Goal: Task Accomplishment & Management: Manage account settings

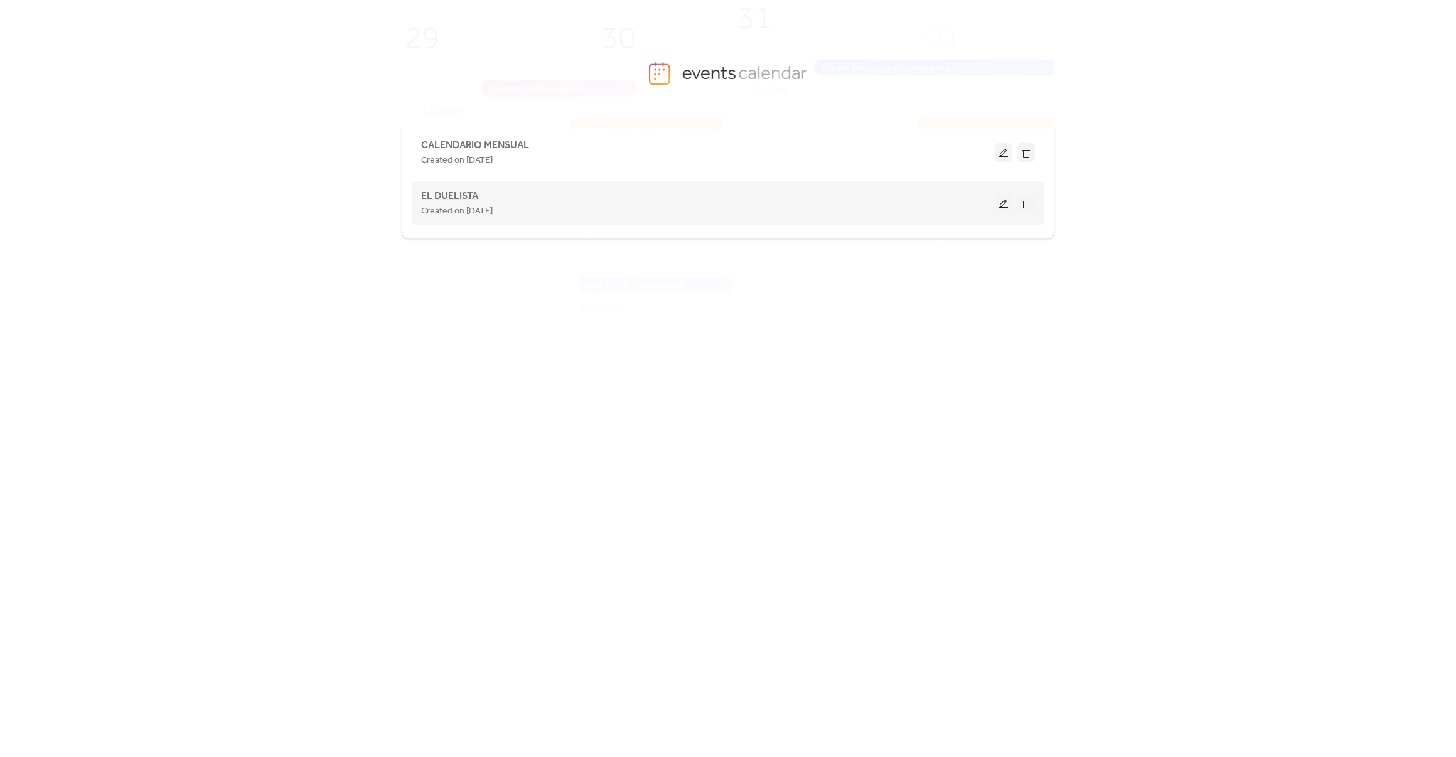
click at [467, 200] on span "EL DUELISTA" at bounding box center [449, 196] width 57 height 15
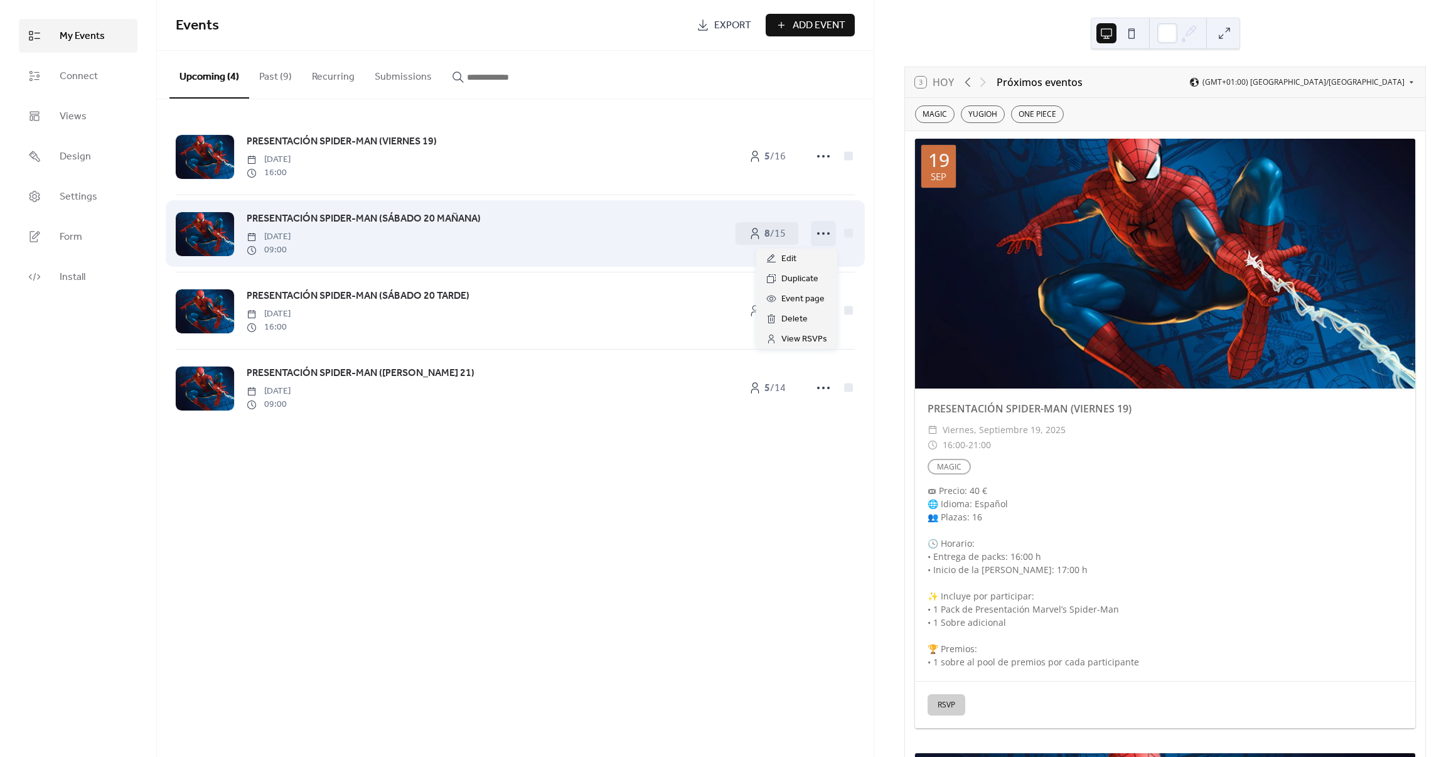
click at [819, 235] on icon at bounding box center [824, 233] width 20 height 20
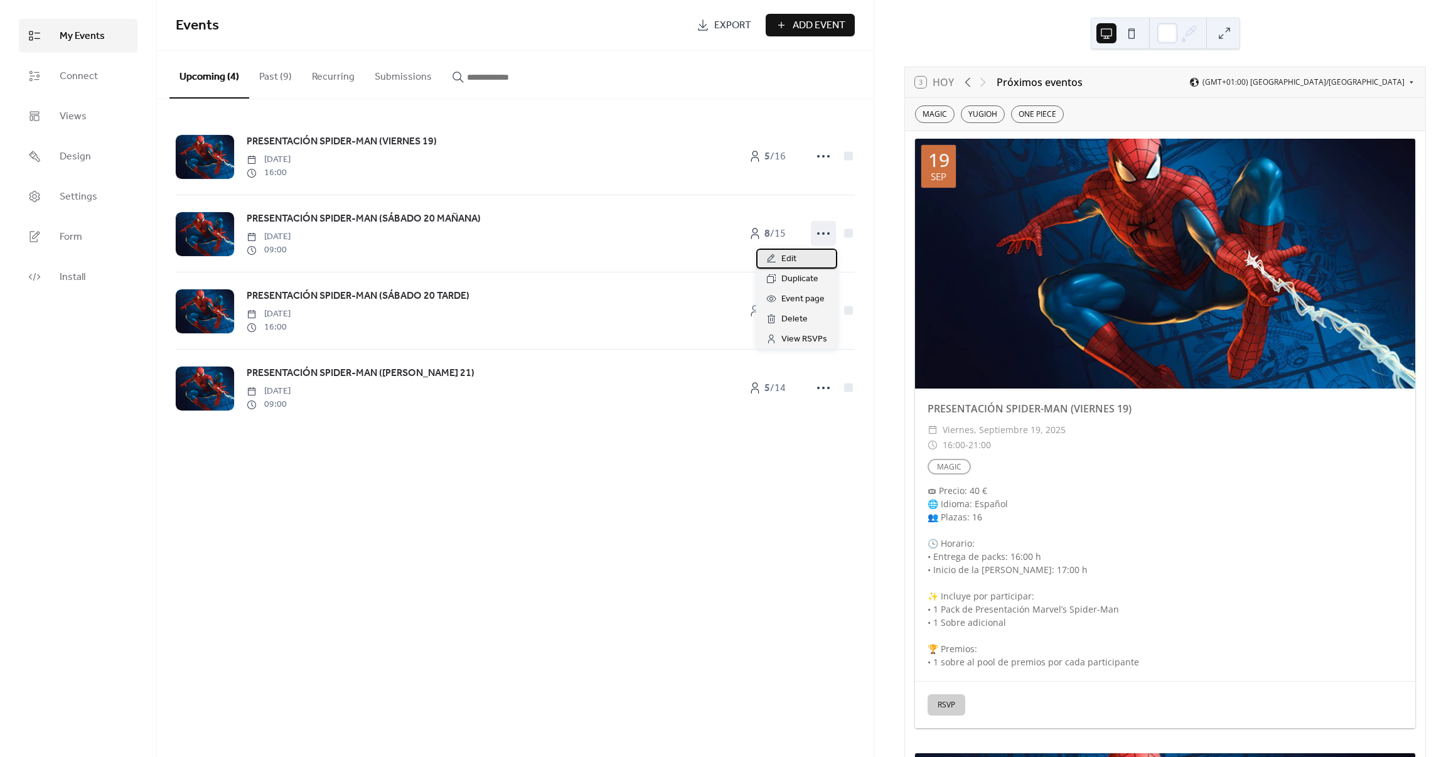
click at [802, 259] on div "Edit" at bounding box center [796, 259] width 81 height 20
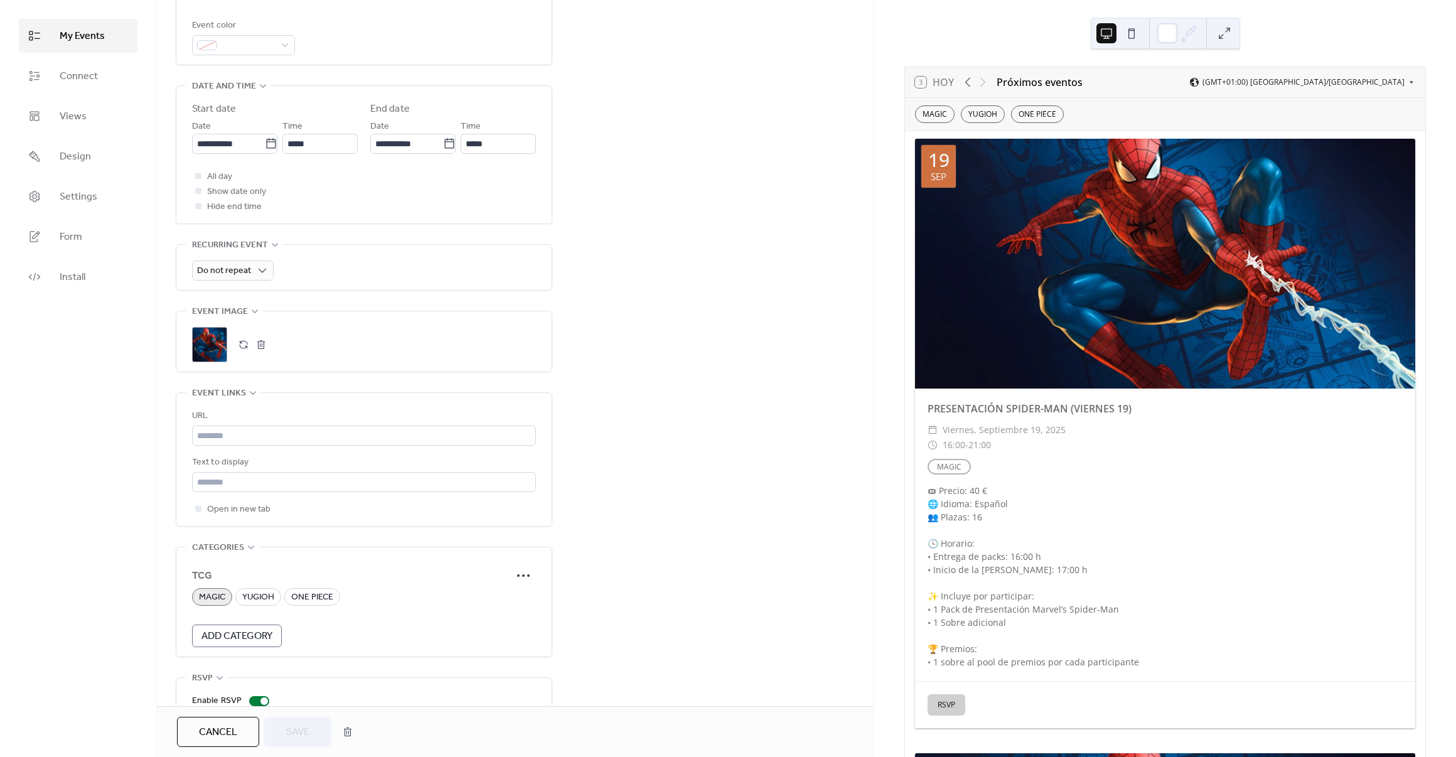
scroll to position [433, 0]
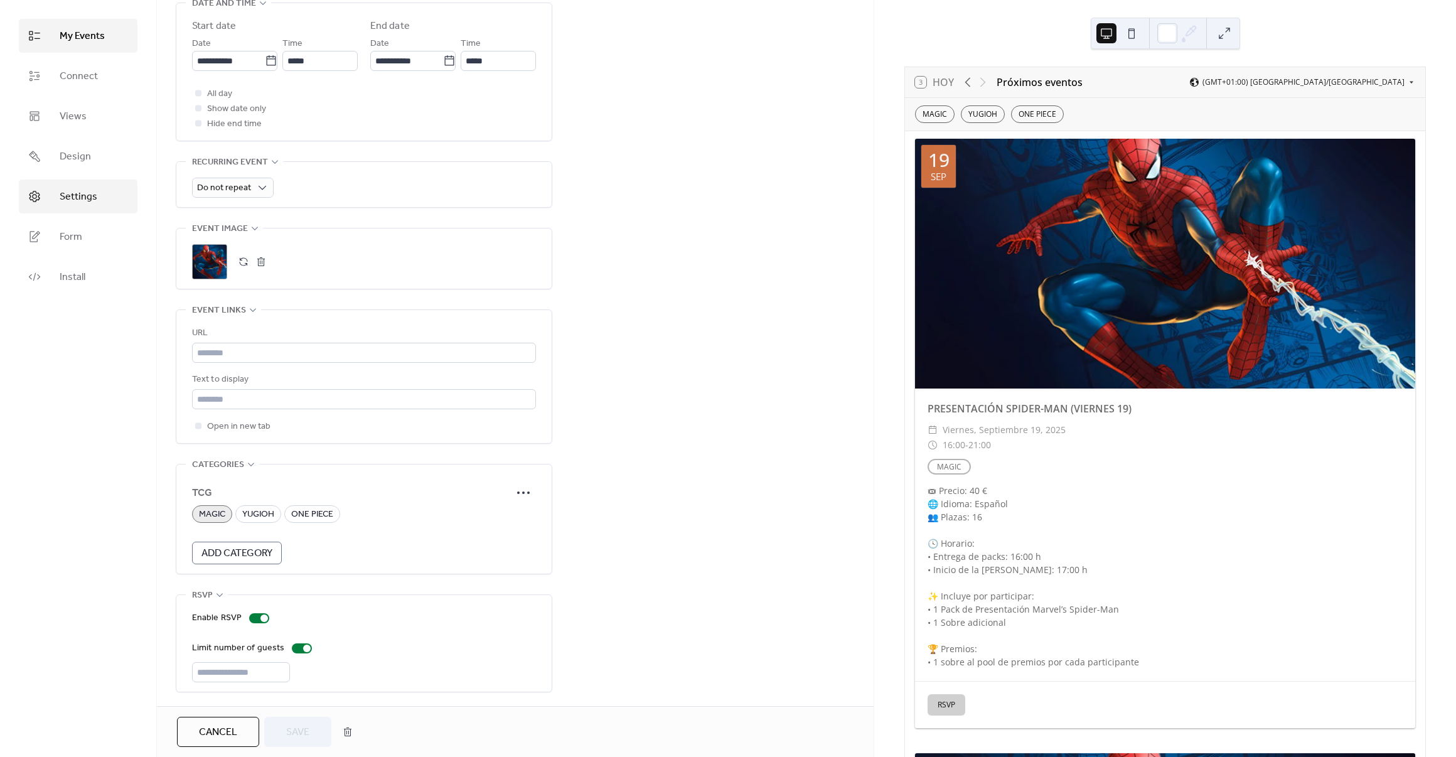
click at [83, 207] on link "Settings" at bounding box center [78, 197] width 119 height 34
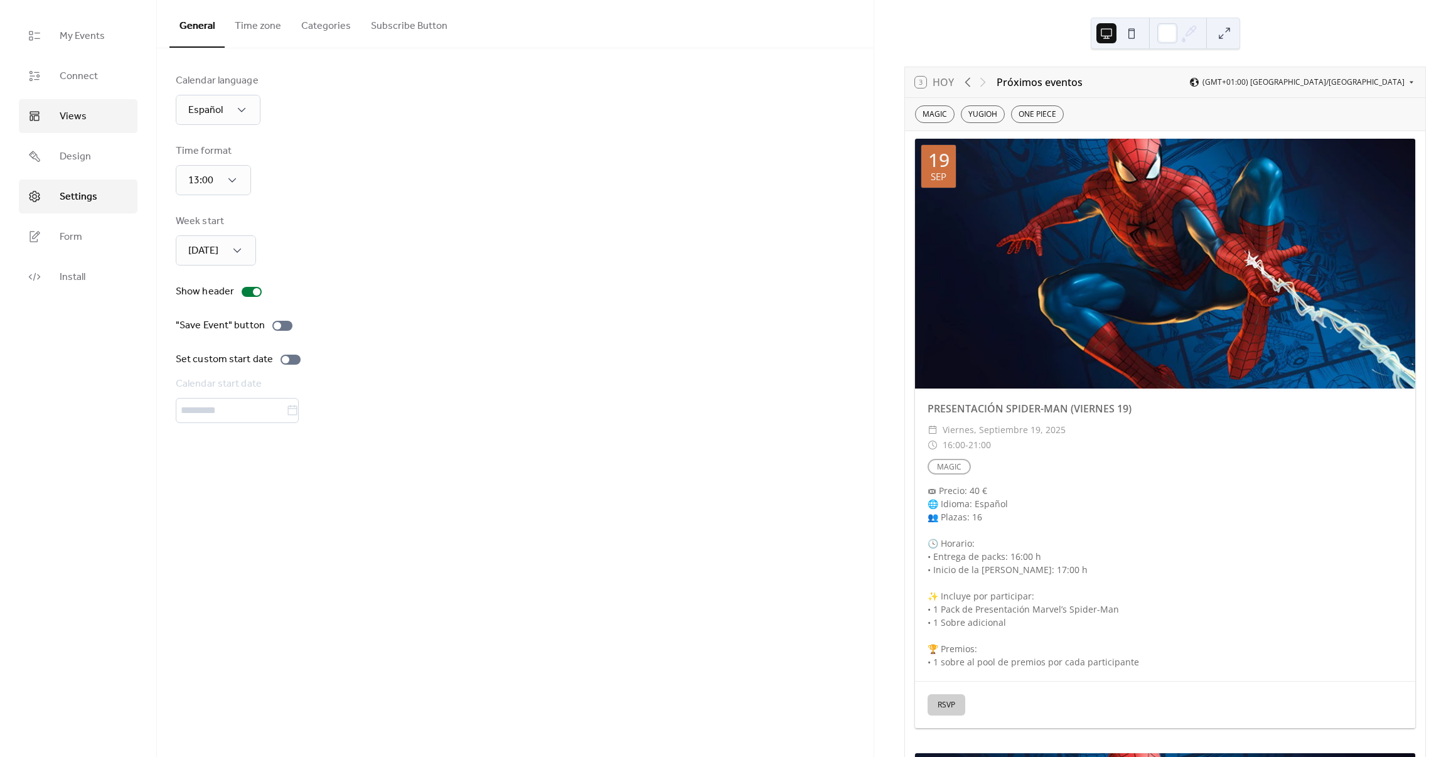
click at [83, 124] on span "Views" at bounding box center [73, 116] width 27 height 15
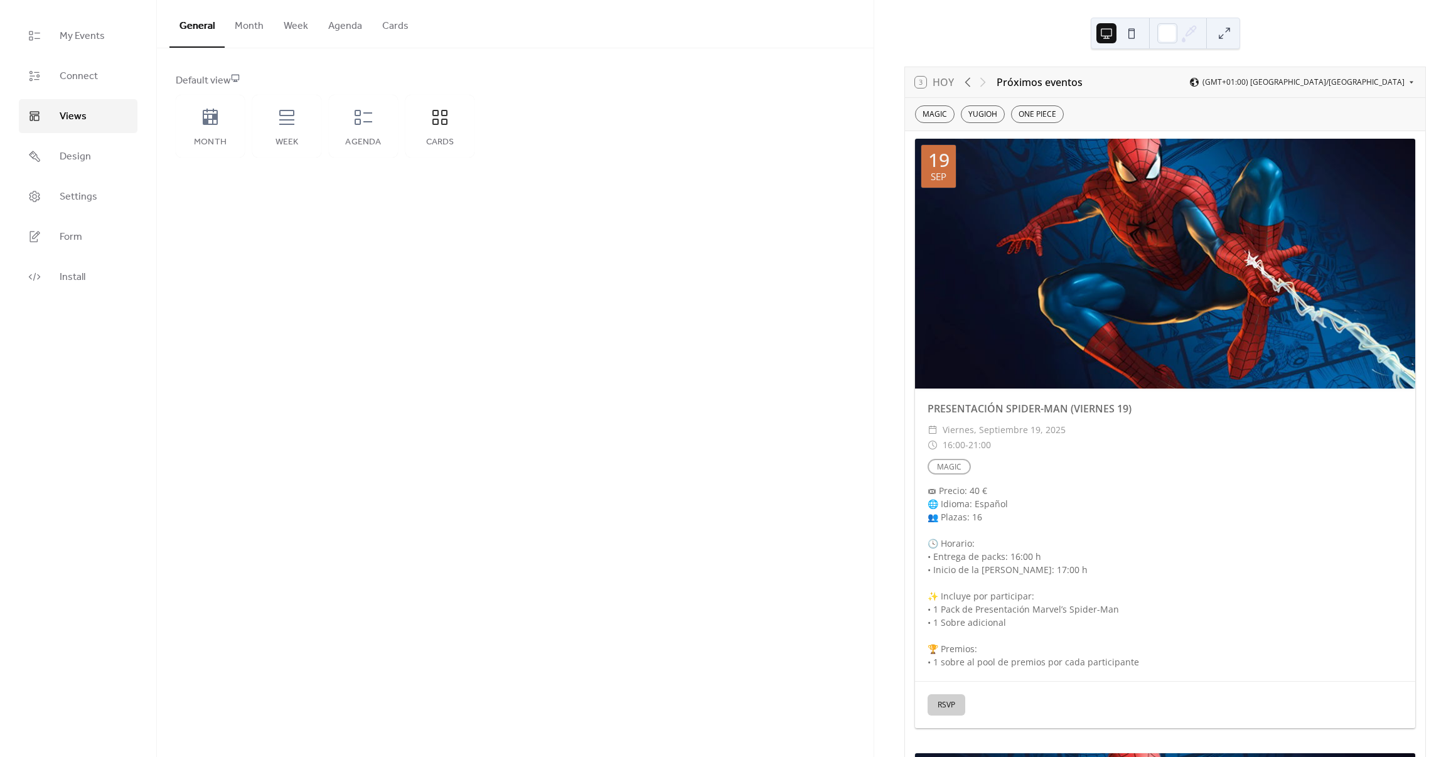
click at [384, 26] on button "Cards" at bounding box center [395, 23] width 46 height 46
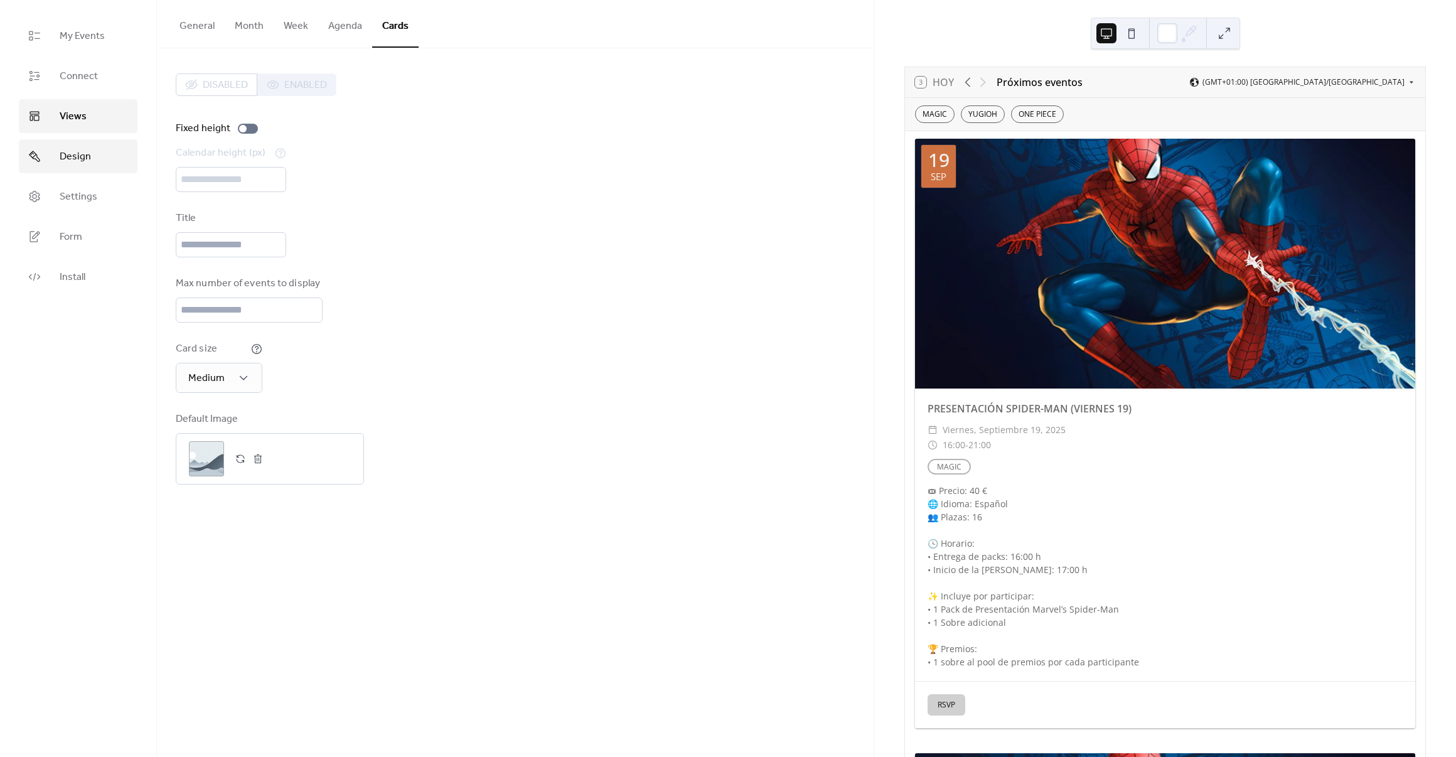
click at [90, 154] on link "Design" at bounding box center [78, 156] width 119 height 34
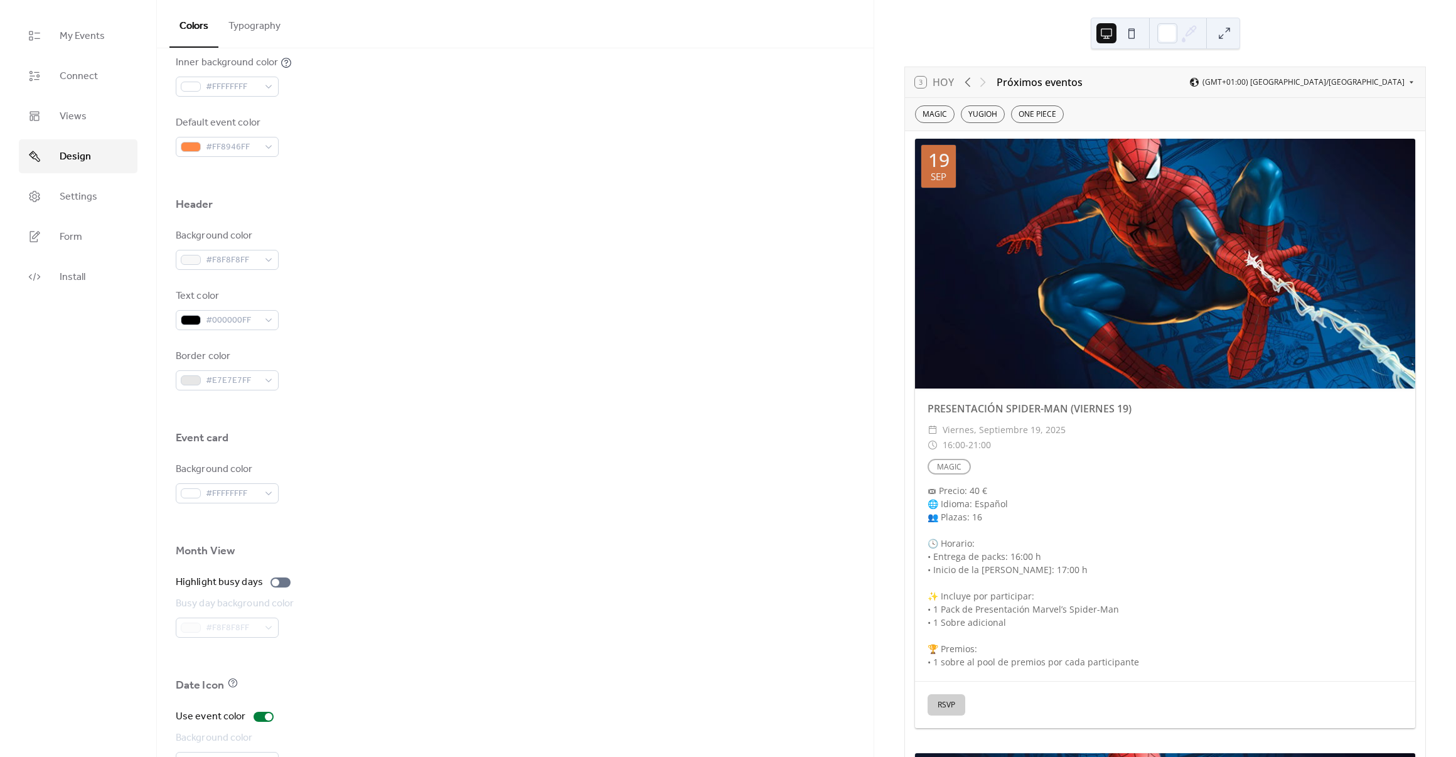
scroll to position [508, 0]
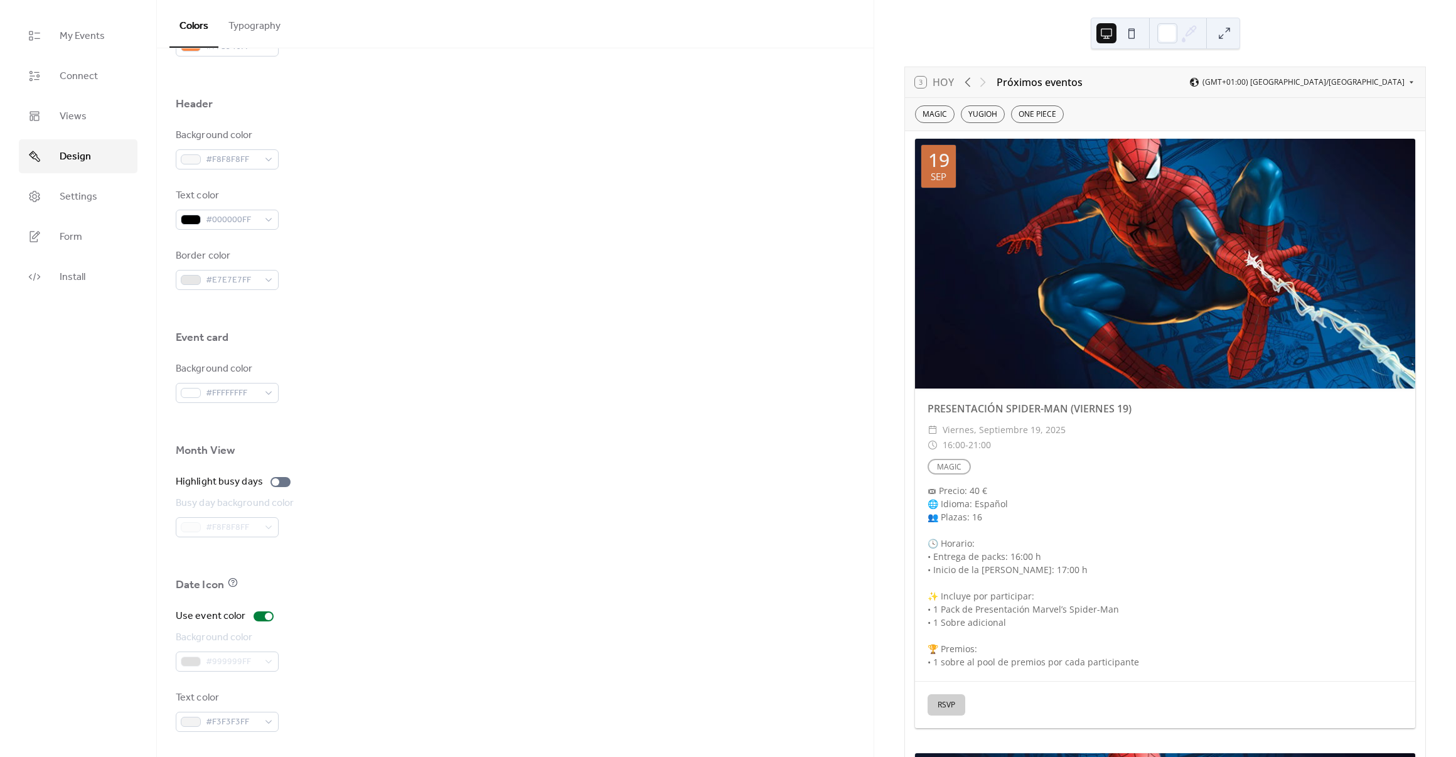
click at [91, 213] on ul "My Events Connect Views Design Settings Form Install" at bounding box center [78, 156] width 119 height 275
click at [91, 210] on link "Settings" at bounding box center [78, 197] width 119 height 34
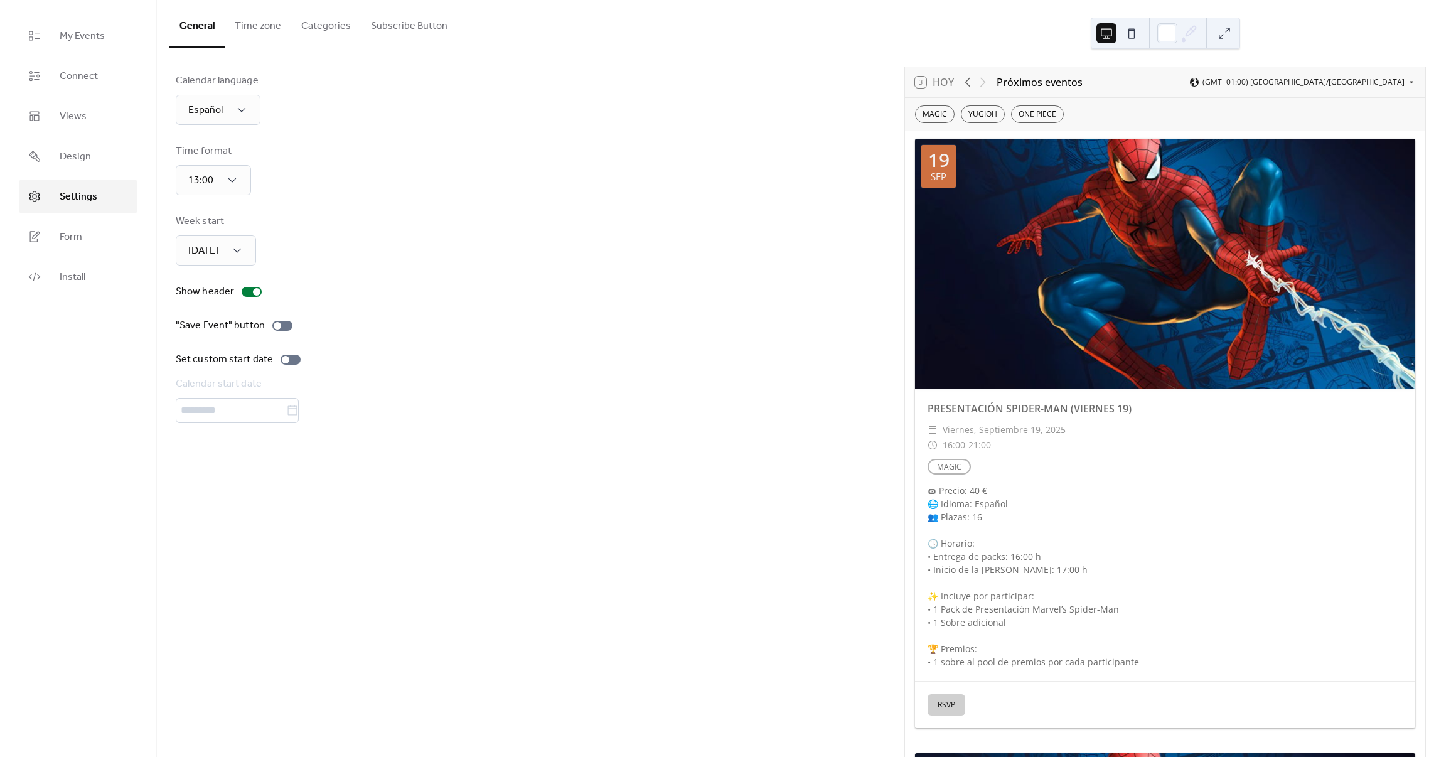
click at [278, 31] on button "Time zone" at bounding box center [258, 23] width 67 height 46
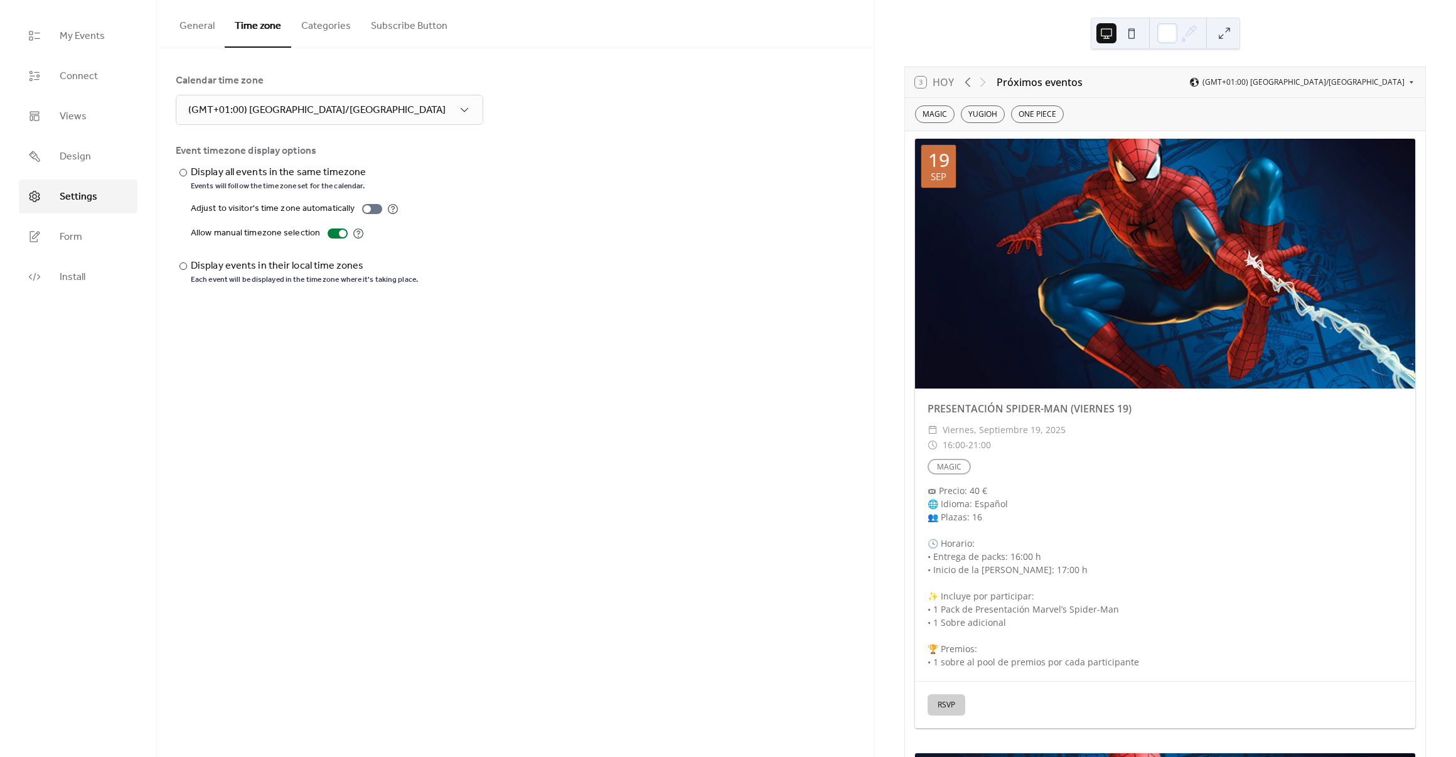
click at [303, 28] on button "Categories" at bounding box center [326, 23] width 70 height 46
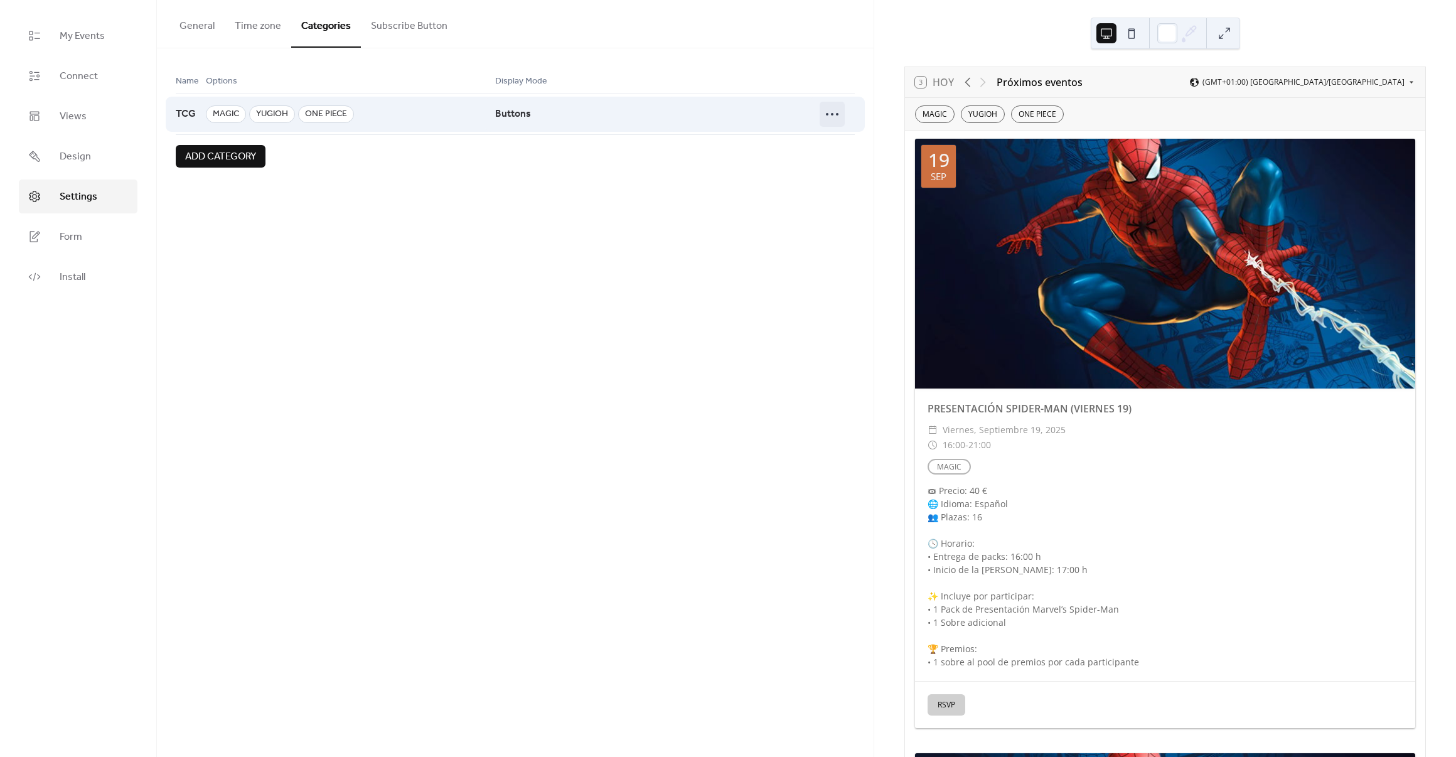
click at [839, 117] on icon at bounding box center [832, 114] width 20 height 20
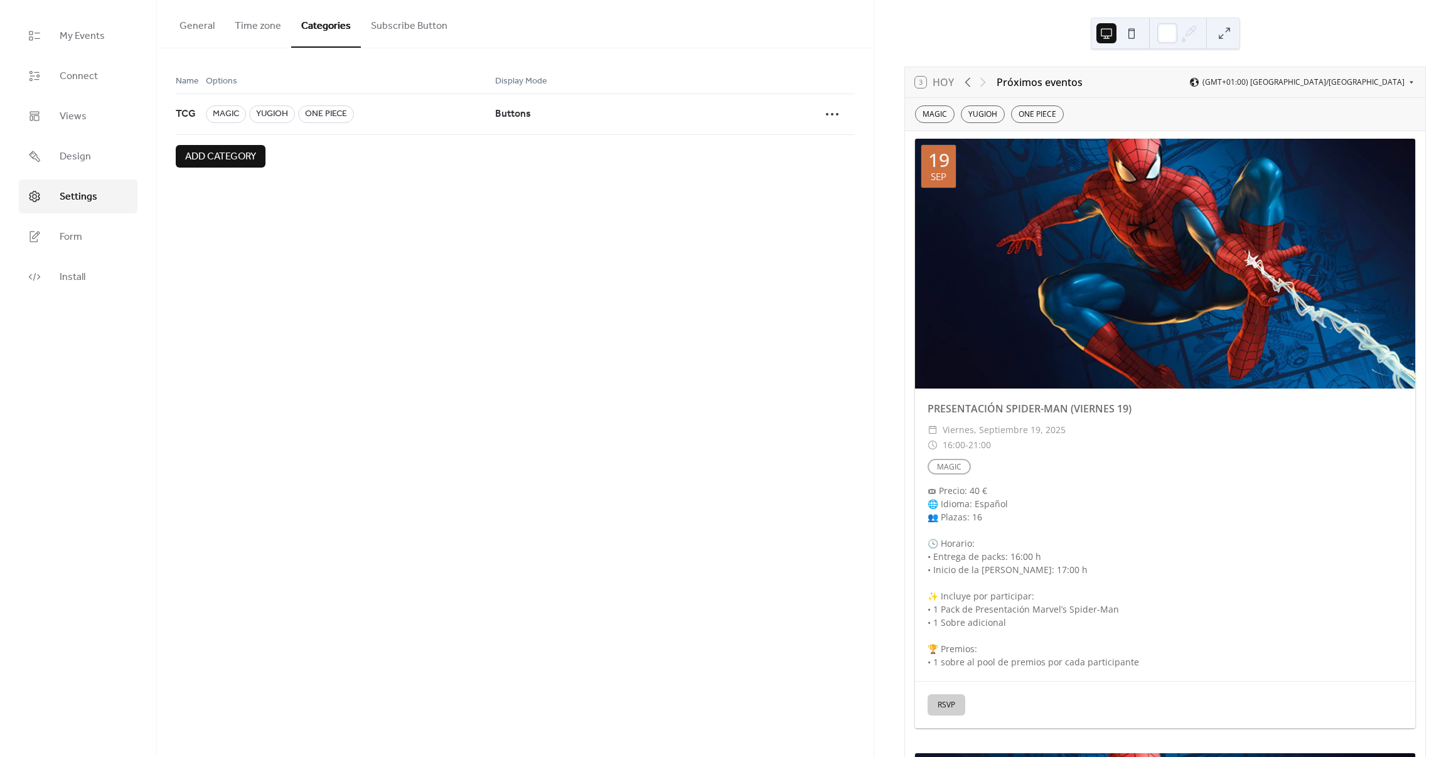
click at [740, 237] on div "**********" at bounding box center [515, 378] width 717 height 757
